Goal: Task Accomplishment & Management: Manage account settings

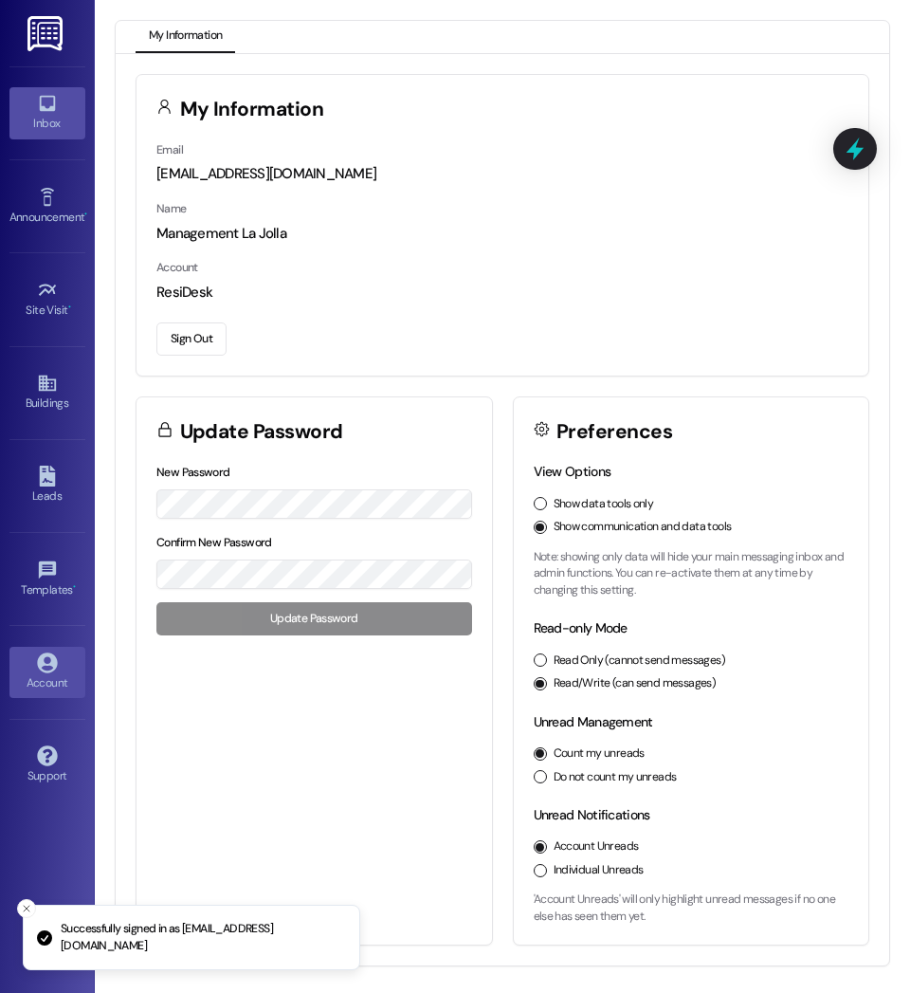
click at [66, 111] on link "Inbox" at bounding box center [47, 112] width 76 height 51
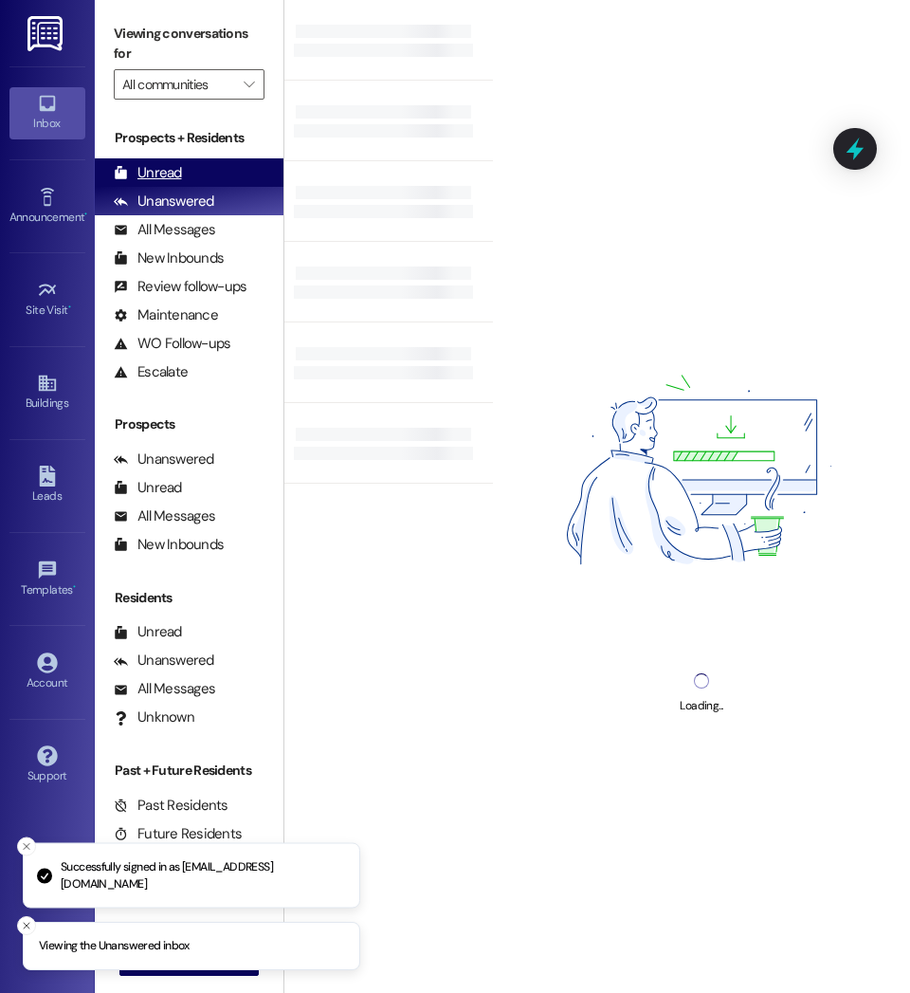
click at [199, 167] on div "Unread (0)" at bounding box center [189, 172] width 189 height 28
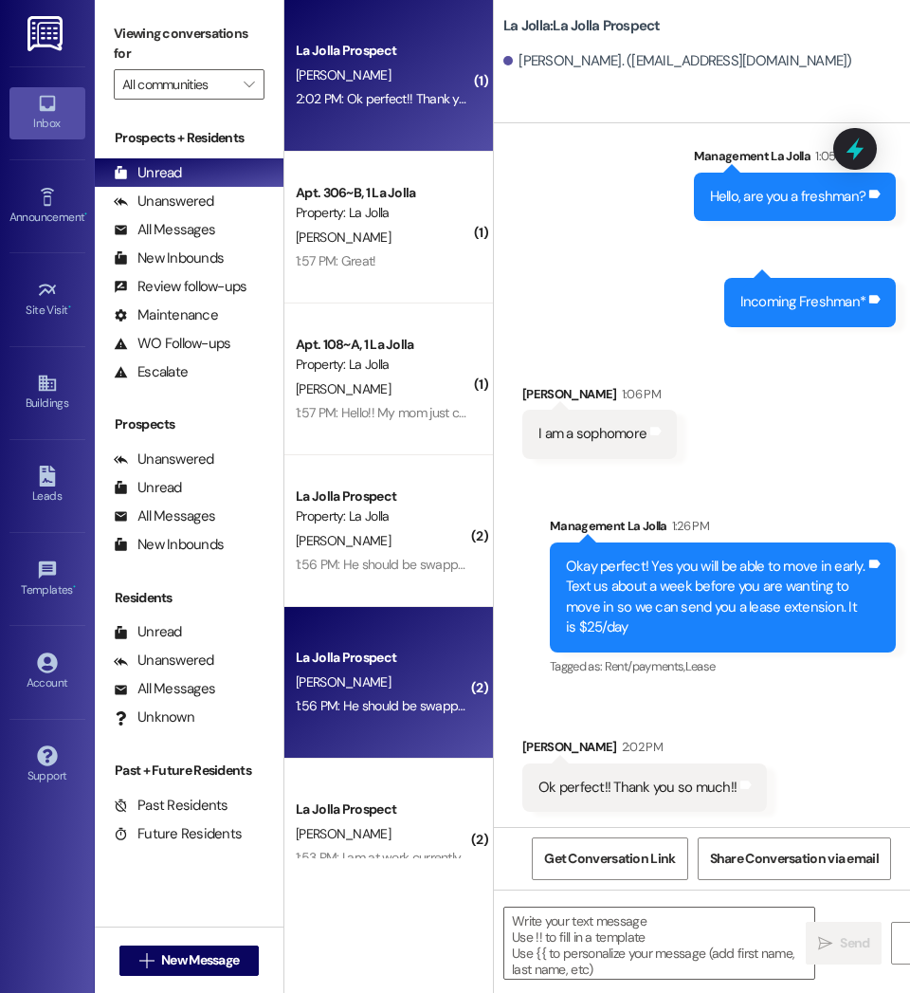
scroll to position [356, 0]
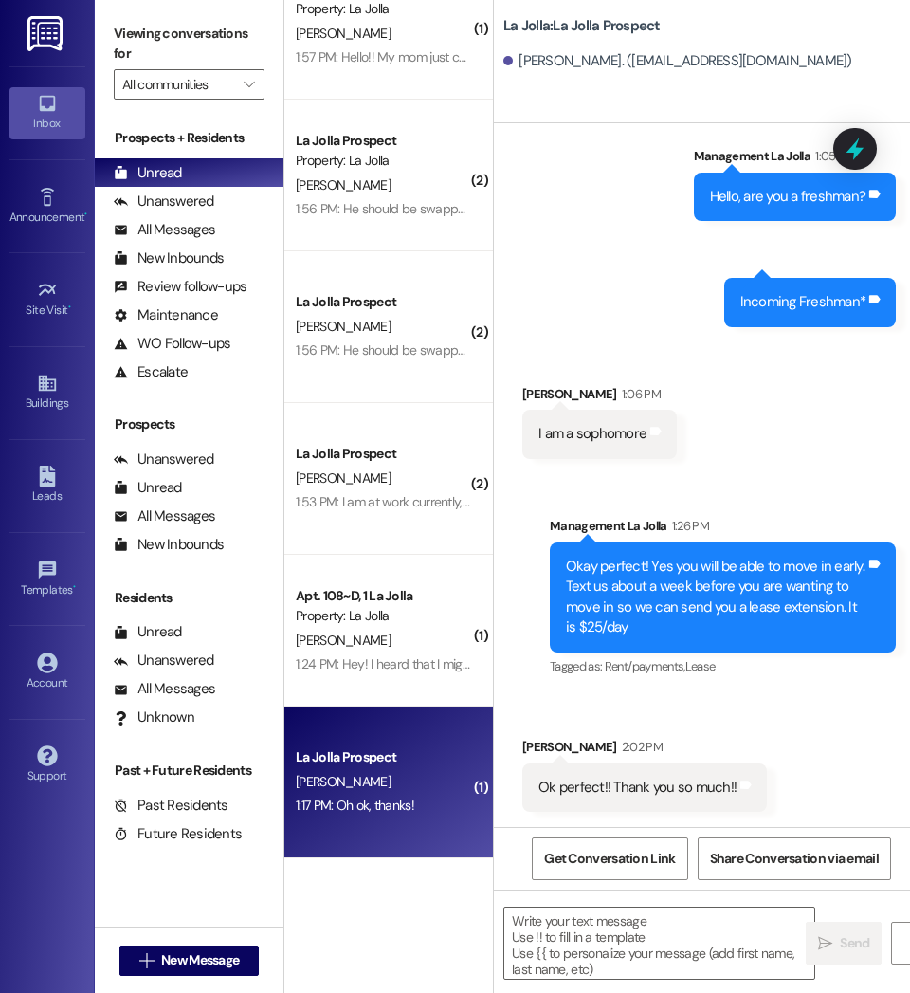
click at [364, 816] on div "1:17 PM: Oh ok, thanks! 1:17 PM: Oh ok, thanks!" at bounding box center [383, 806] width 179 height 24
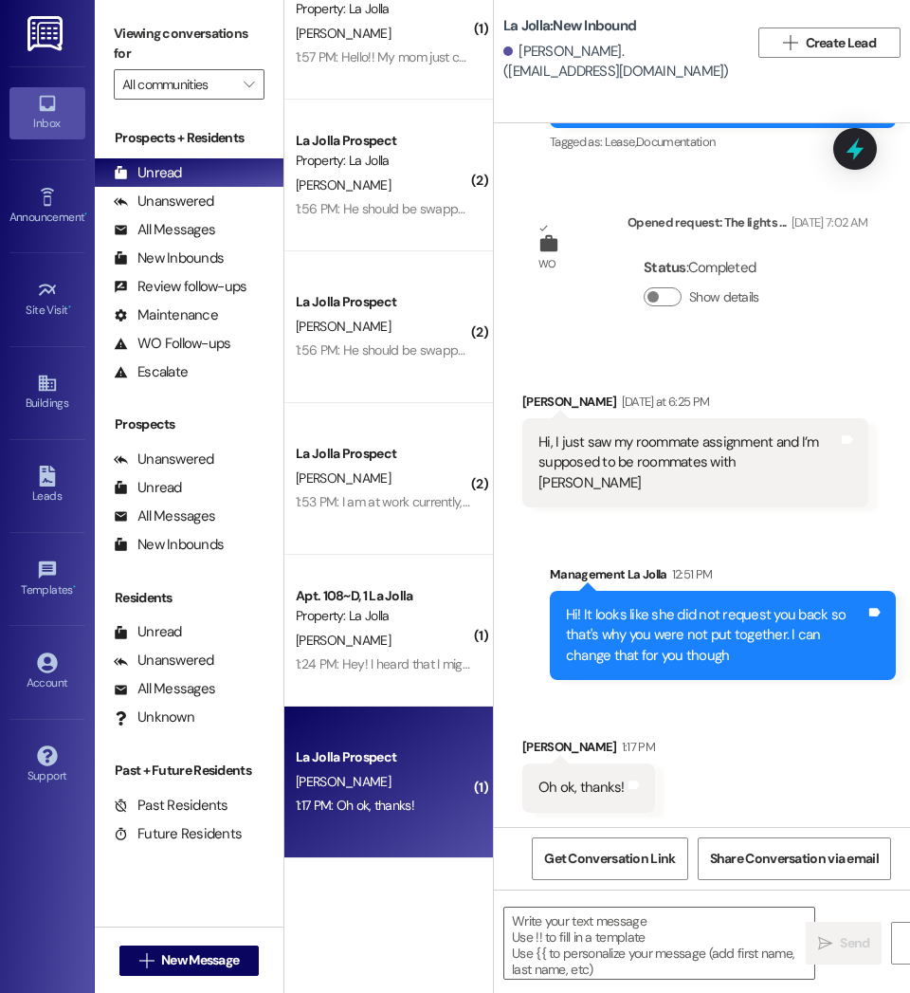
scroll to position [554, 0]
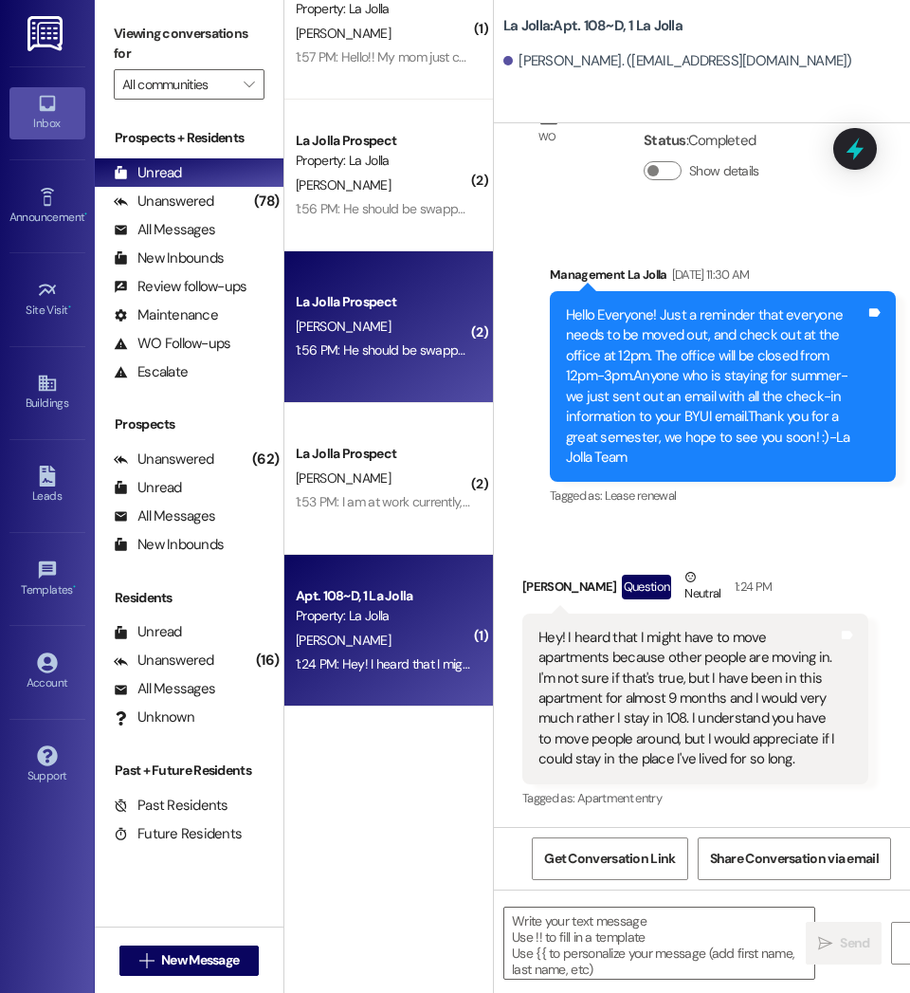
scroll to position [0, 0]
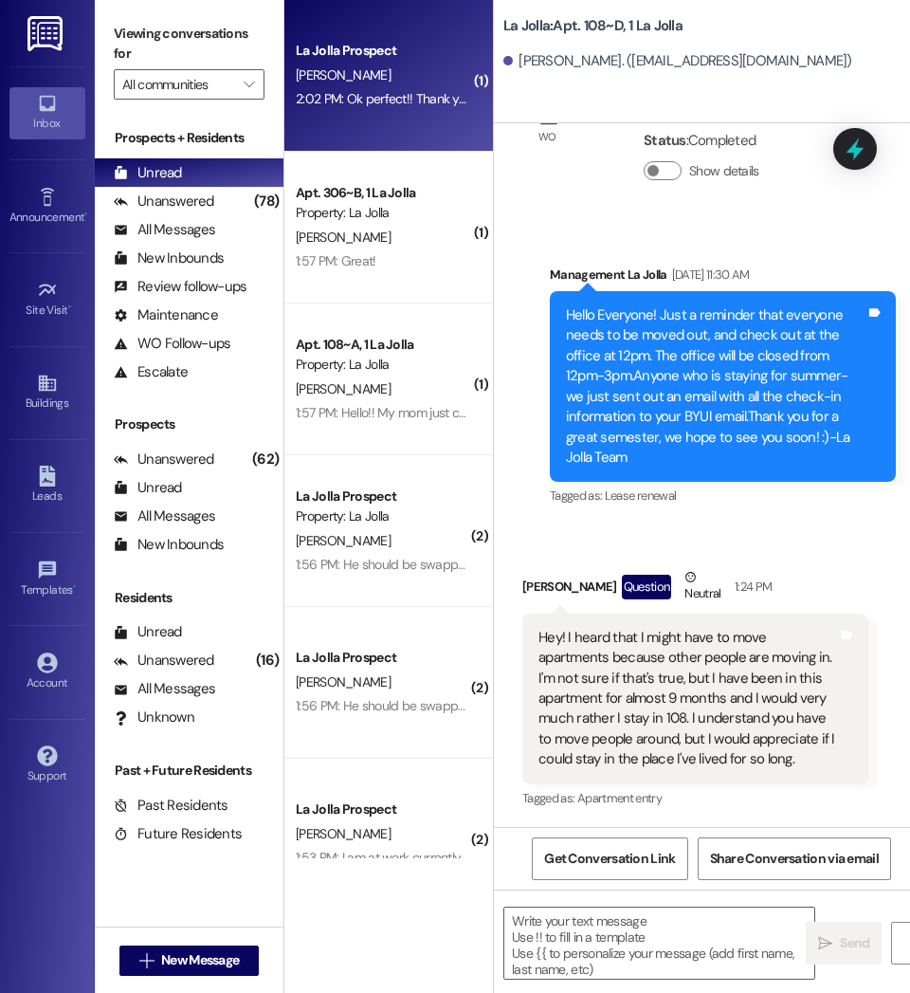
click at [413, 107] on div "2:02 PM: Ok perfect!! Thank you so much!! 2:02 PM: Ok perfect!! Thank you so mu…" at bounding box center [412, 98] width 233 height 17
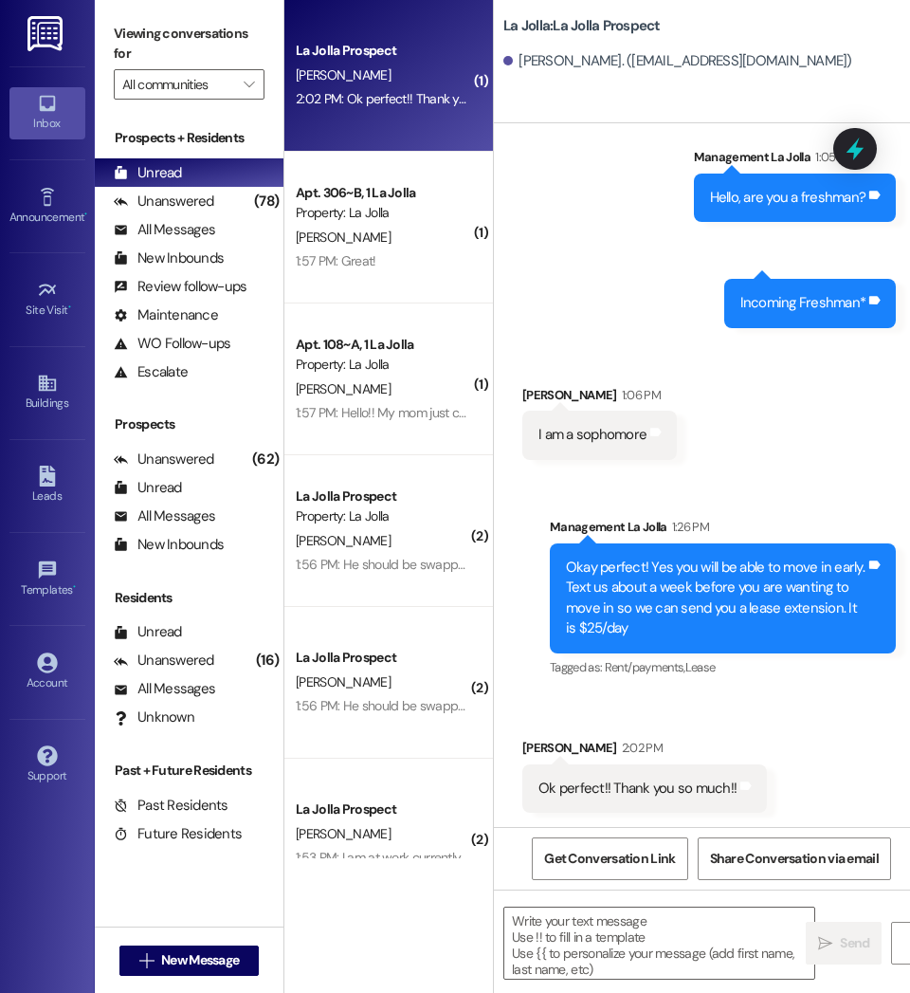
scroll to position [1643, 0]
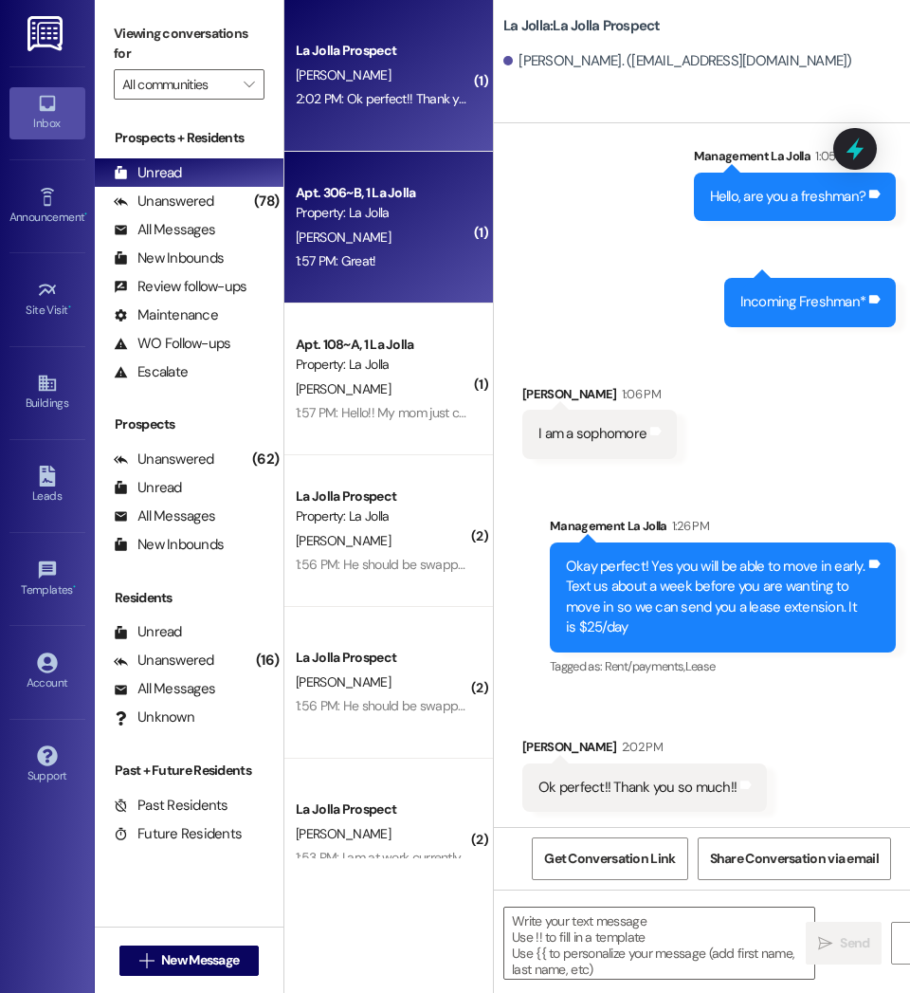
click at [375, 218] on div "Property: La Jolla" at bounding box center [383, 213] width 175 height 20
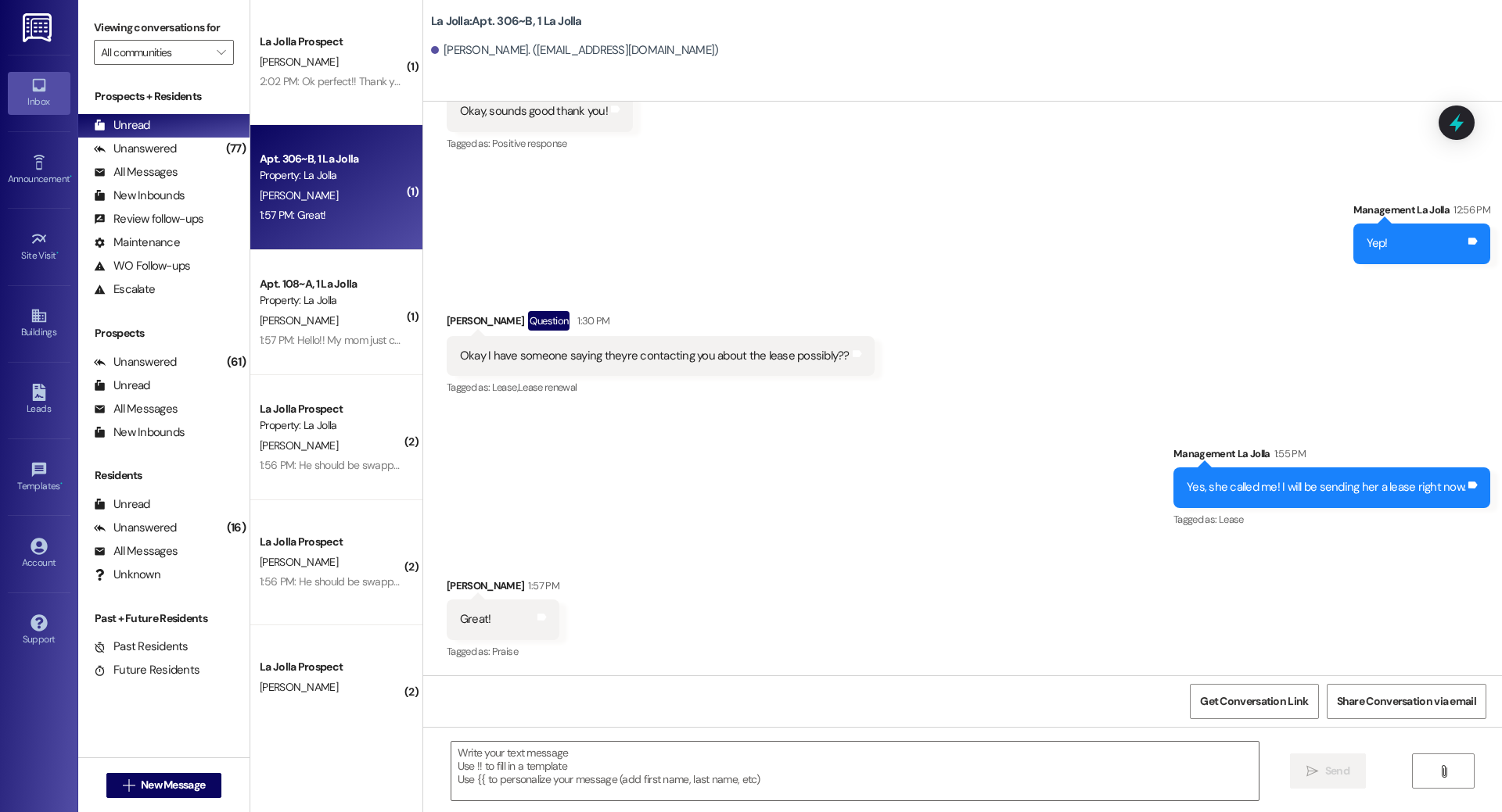
scroll to position [16441, 0]
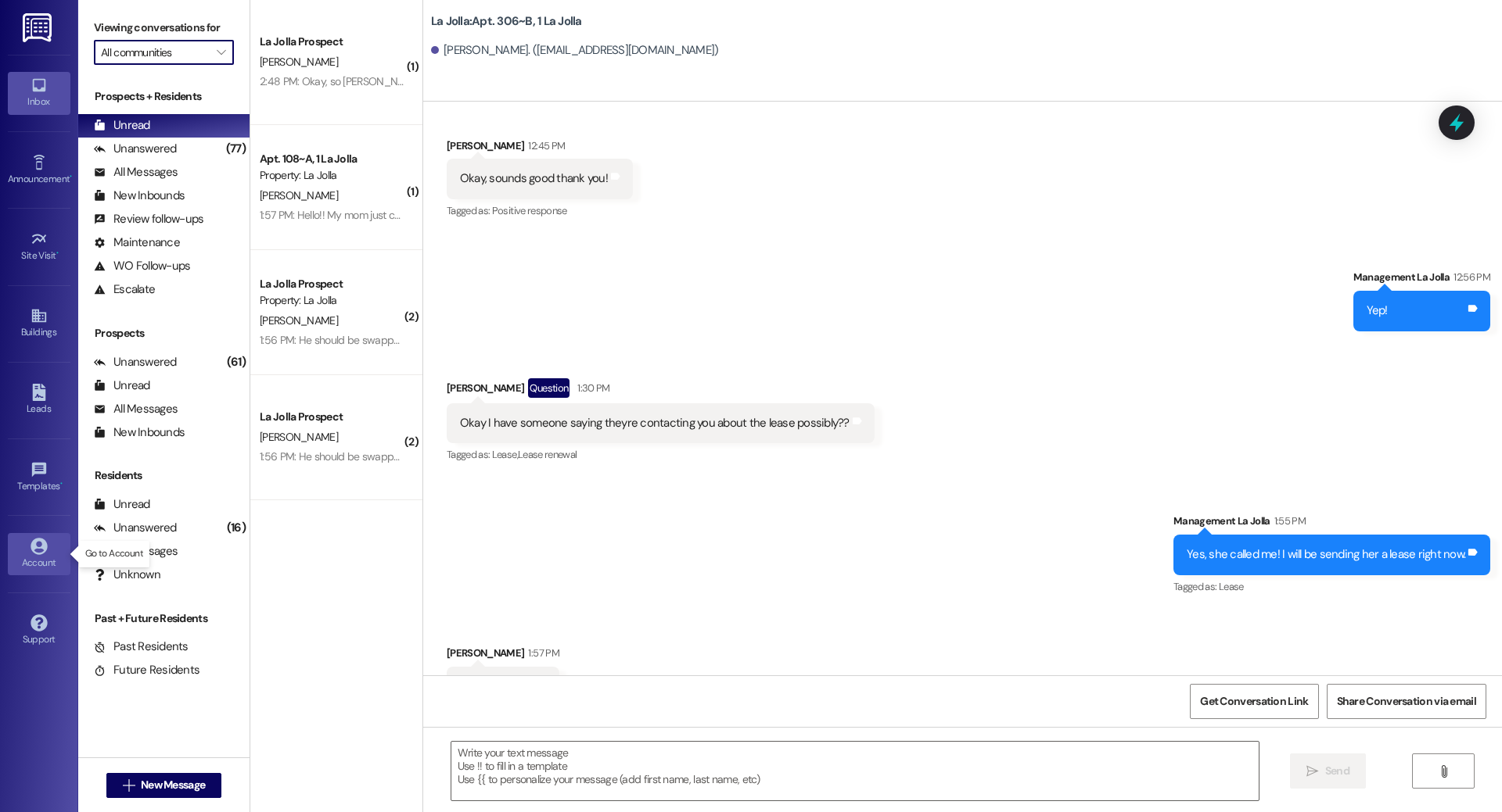
click at [45, 548] on icon at bounding box center [39, 546] width 16 height 16
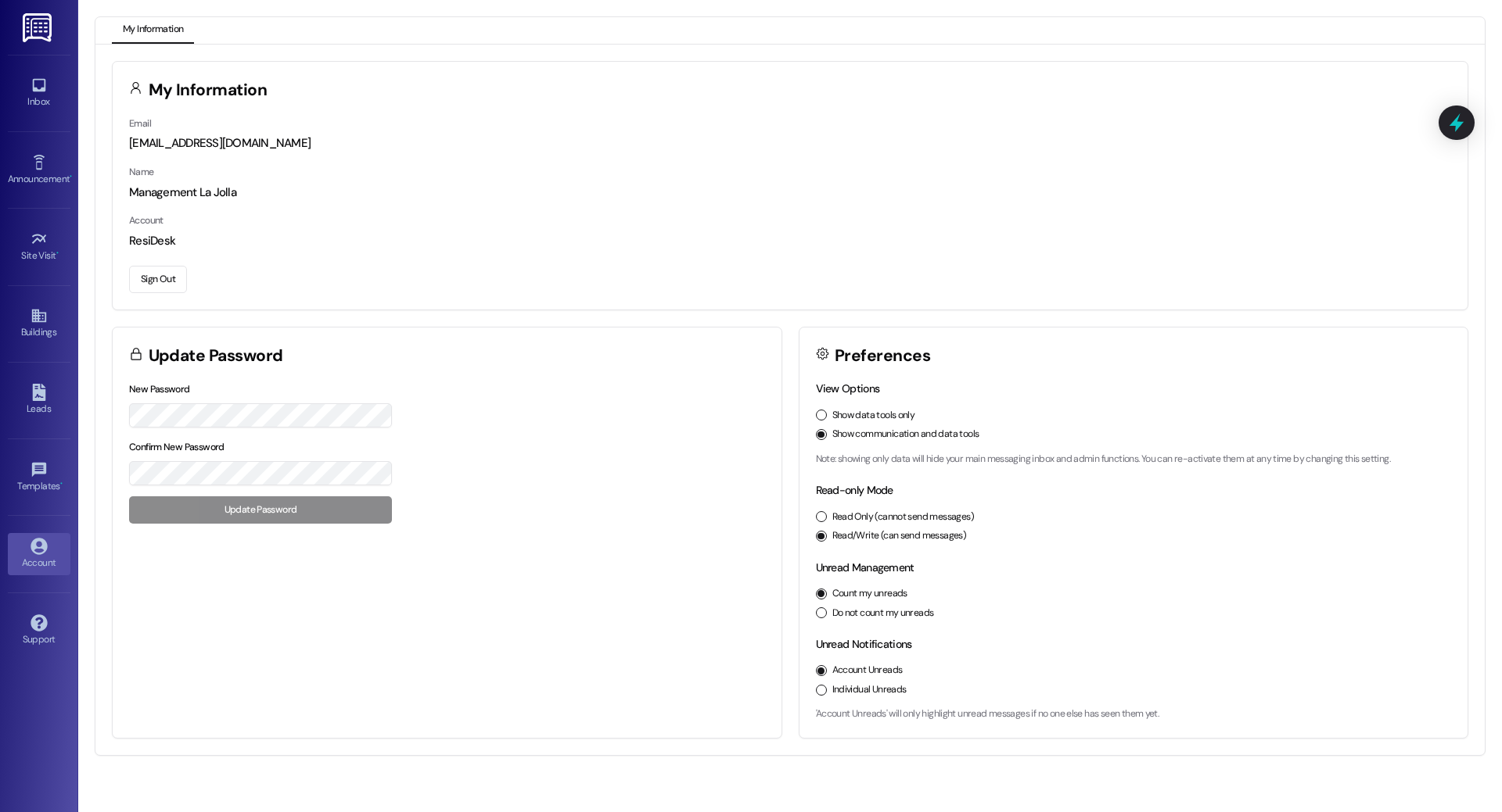
click at [163, 275] on button "Sign Out" at bounding box center [158, 279] width 58 height 27
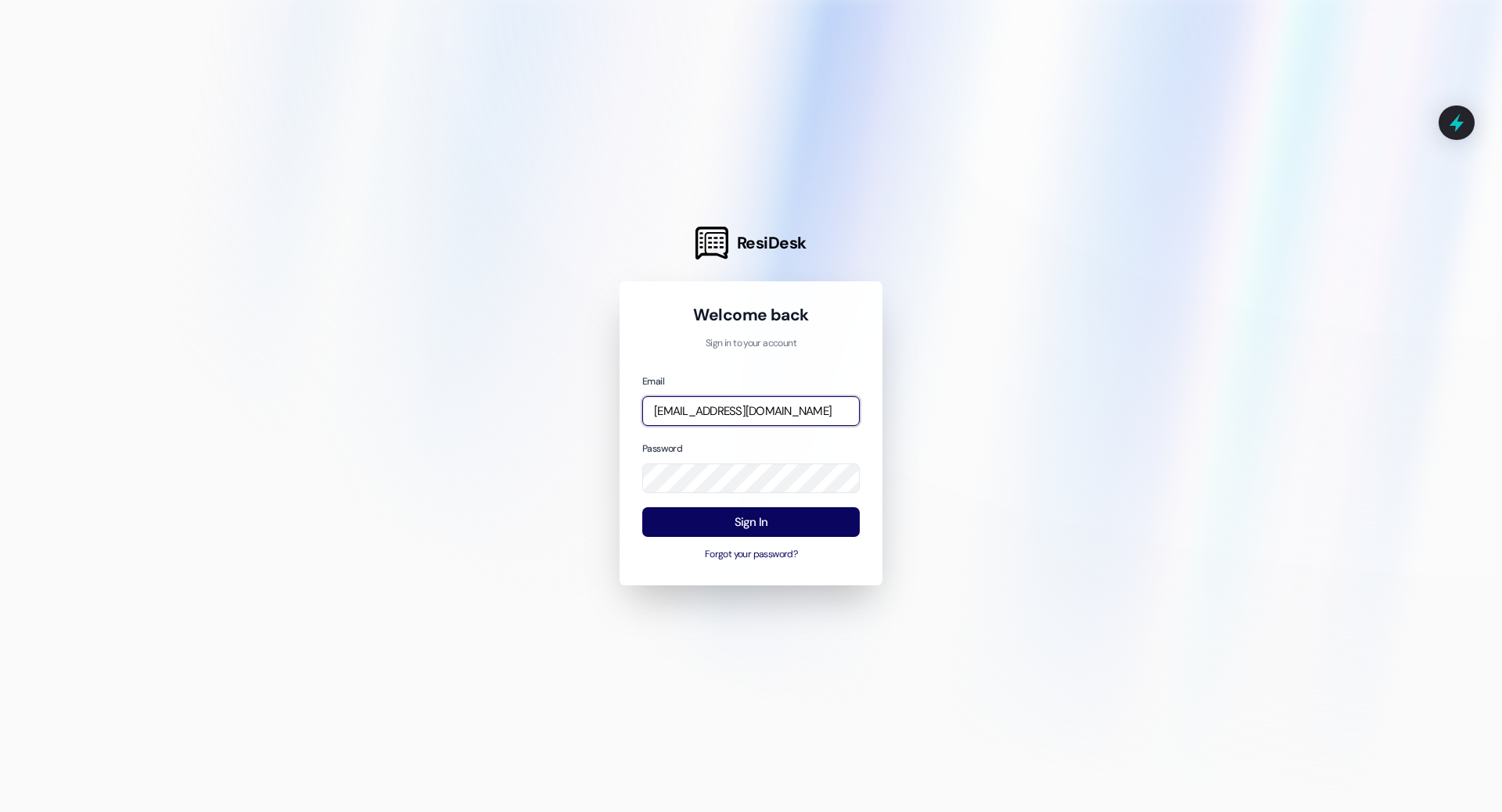
click at [684, 405] on input "[EMAIL_ADDRESS][DOMAIN_NAME]" at bounding box center [751, 411] width 218 height 31
type input "[EMAIL_ADDRESS][DOMAIN_NAME]"
click at [750, 512] on button "Sign In" at bounding box center [751, 522] width 218 height 31
